Goal: Obtain resource: Download file/media

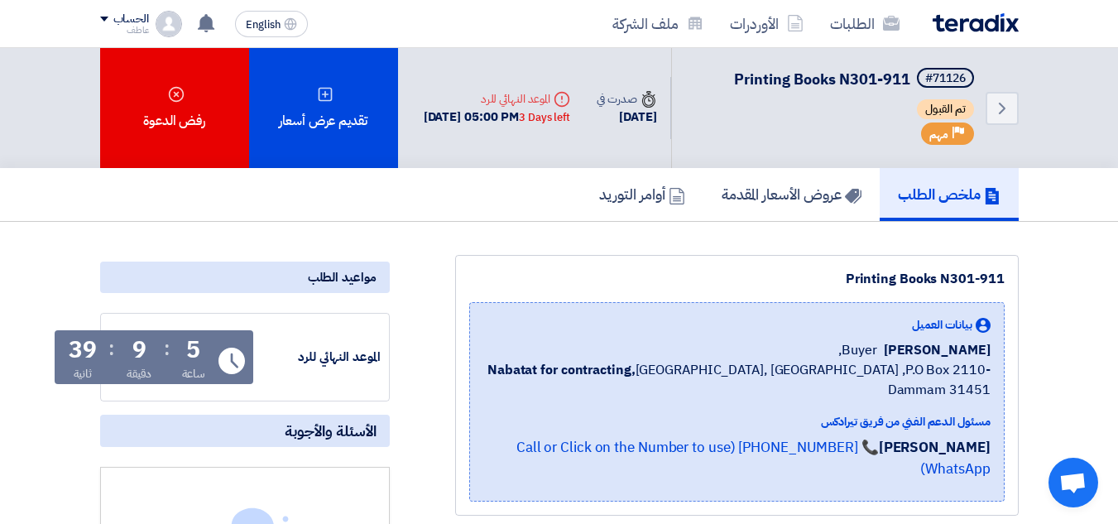
click at [164, 349] on div ":" at bounding box center [167, 349] width 6 height 30
click at [165, 349] on div ":" at bounding box center [167, 349] width 6 height 30
click at [166, 349] on div ":" at bounding box center [167, 349] width 6 height 30
click at [167, 348] on div ":" at bounding box center [167, 349] width 6 height 30
click at [171, 354] on div "5 ساعة : 9 دقيقة : 39 ثانية" at bounding box center [137, 361] width 149 height 44
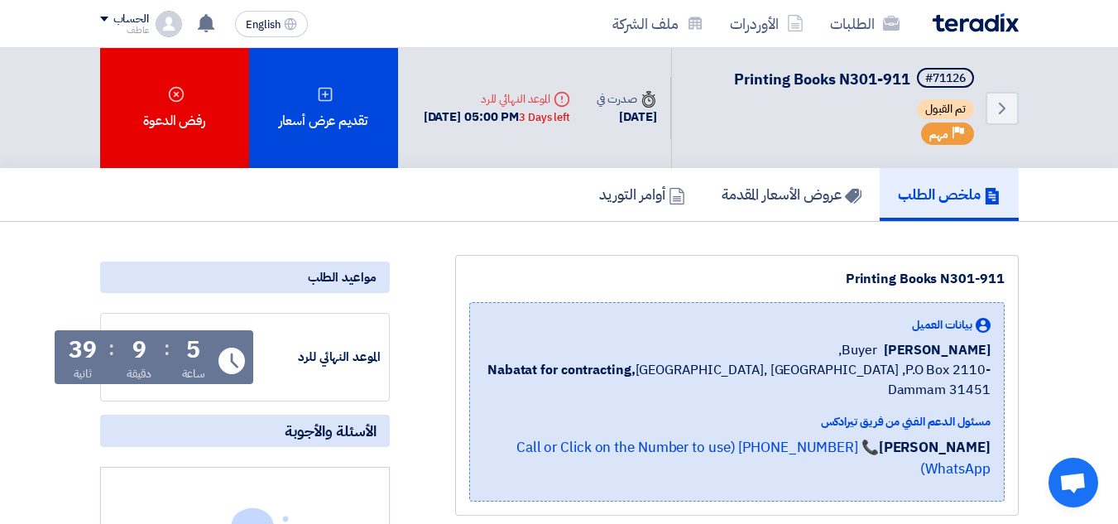
click at [166, 353] on div ":" at bounding box center [167, 349] width 6 height 30
click at [167, 355] on div ":" at bounding box center [167, 349] width 6 height 30
click at [170, 355] on div ":" at bounding box center [167, 349] width 6 height 30
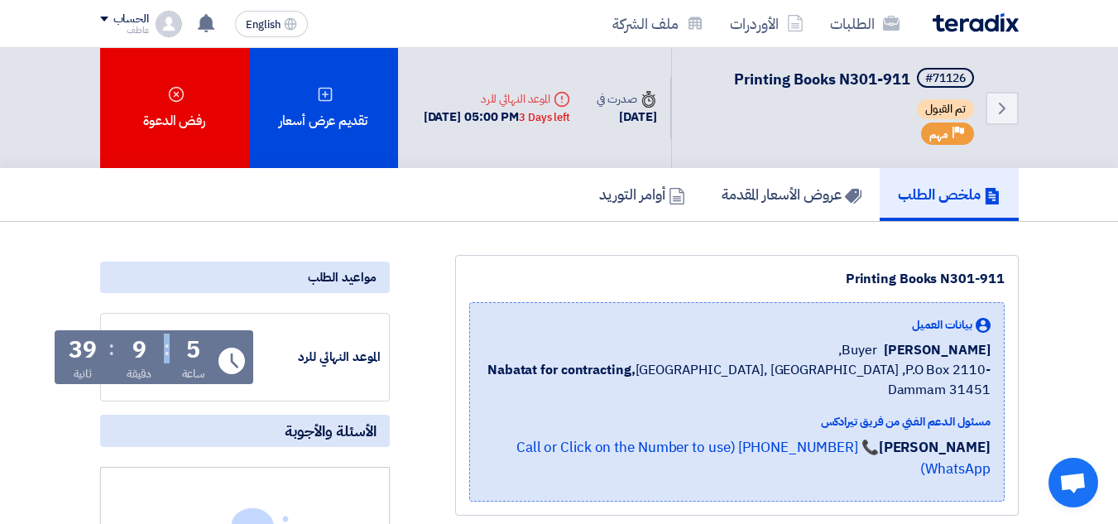
click at [170, 355] on div ":" at bounding box center [167, 349] width 6 height 30
click at [170, 356] on div ":" at bounding box center [167, 349] width 6 height 30
click at [171, 356] on div "5 ساعة : 9 دقيقة : 39 ثانية" at bounding box center [137, 361] width 149 height 44
click at [153, 347] on div "5 ساعة : 9 دقيقة : 39 ثانية" at bounding box center [137, 361] width 149 height 44
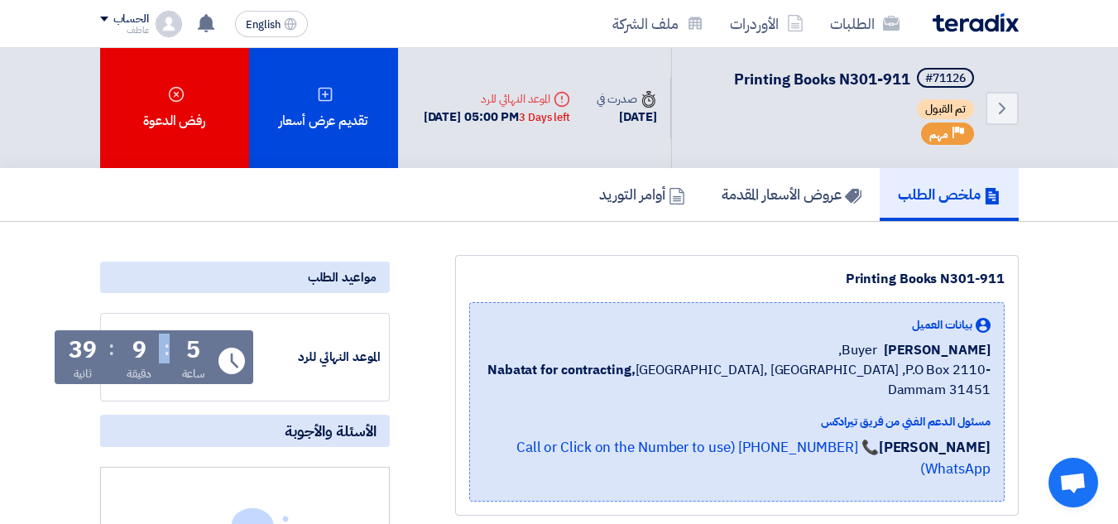
click at [169, 349] on div ":" at bounding box center [167, 349] width 6 height 30
click at [167, 349] on div ":" at bounding box center [167, 349] width 6 height 30
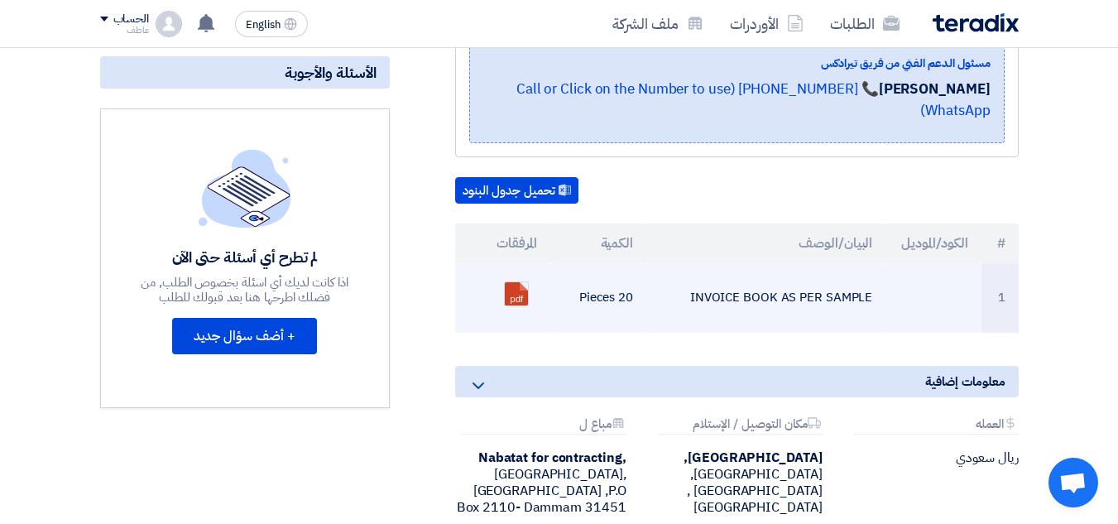
scroll to position [331, 0]
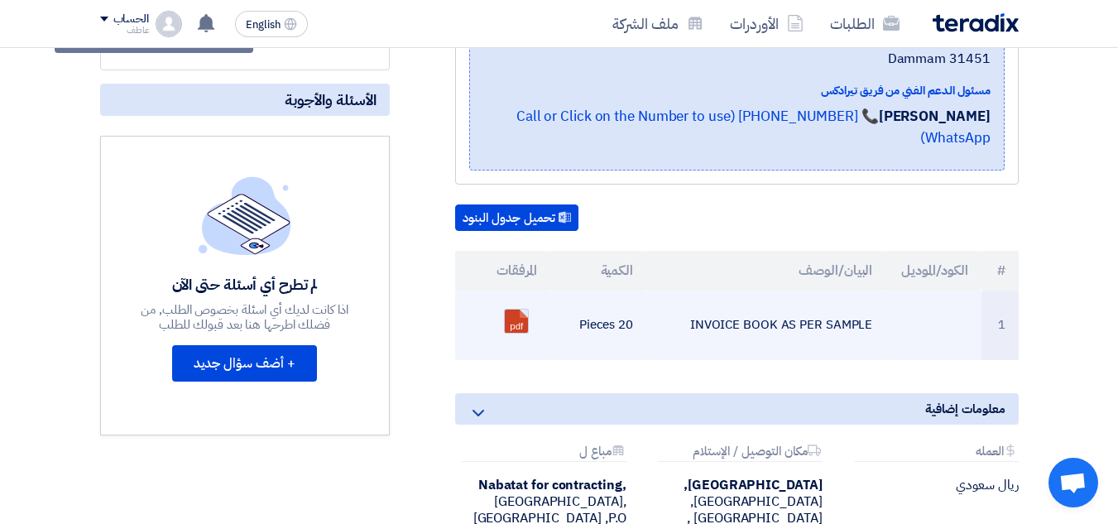
click at [512, 310] on link at bounding box center [571, 359] width 132 height 99
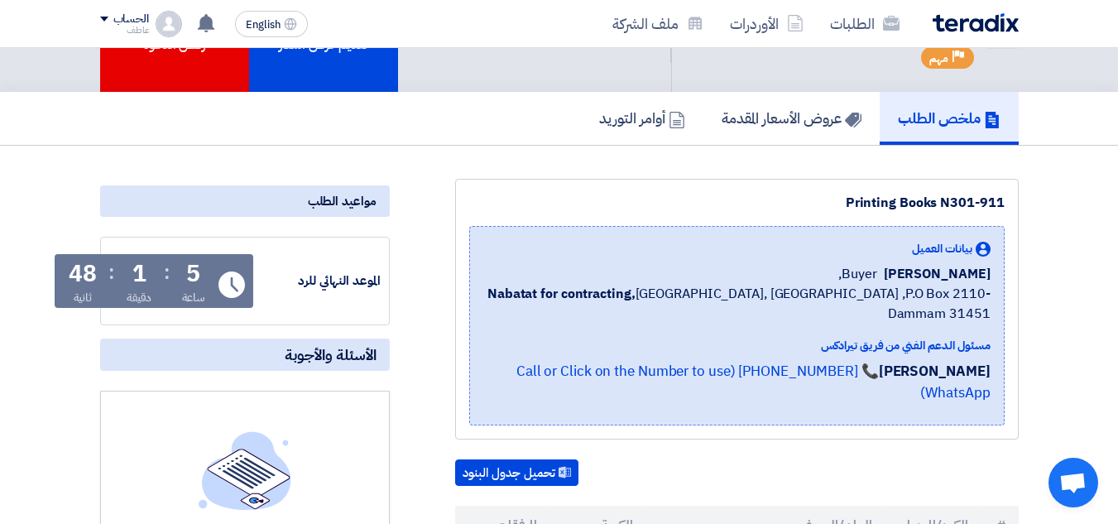
scroll to position [166, 0]
